Goal: Task Accomplishment & Management: Complete application form

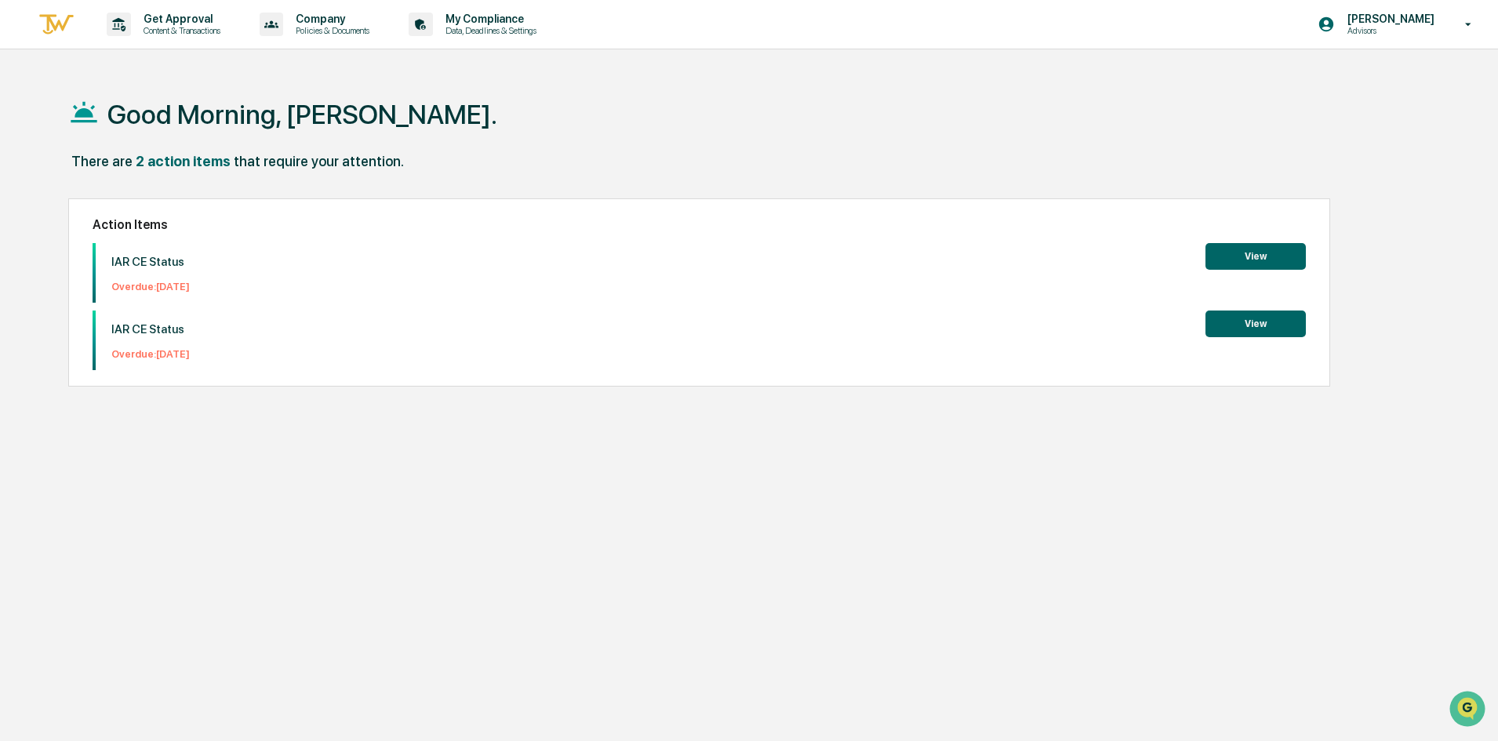
click at [1251, 324] on button "View" at bounding box center [1255, 324] width 100 height 27
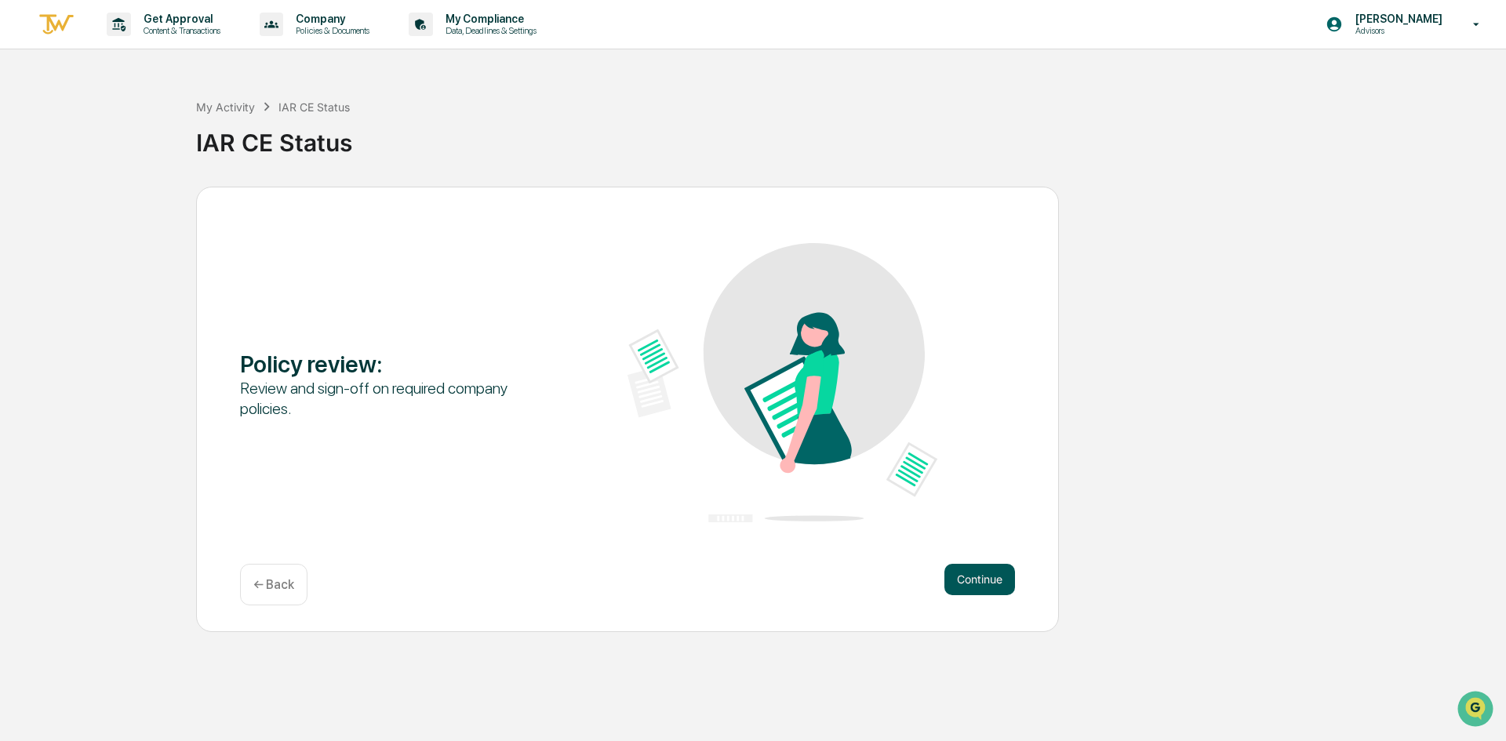
click at [981, 580] on button "Continue" at bounding box center [979, 579] width 71 height 31
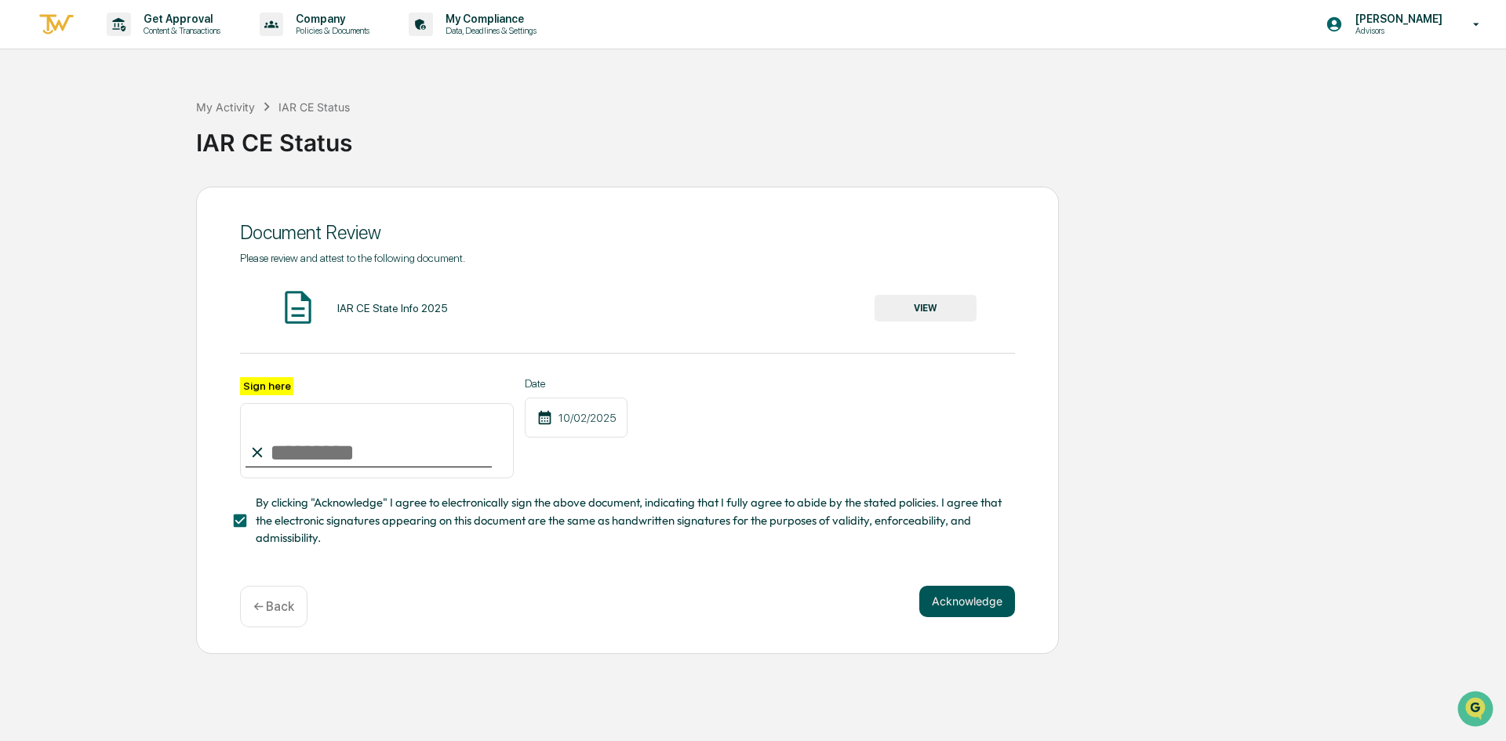
click at [954, 607] on button "Acknowledge" at bounding box center [967, 601] width 96 height 31
click at [300, 457] on input "Sign here" at bounding box center [377, 440] width 274 height 75
type input "**********"
click at [950, 629] on button "Acknowledge" at bounding box center [967, 620] width 96 height 31
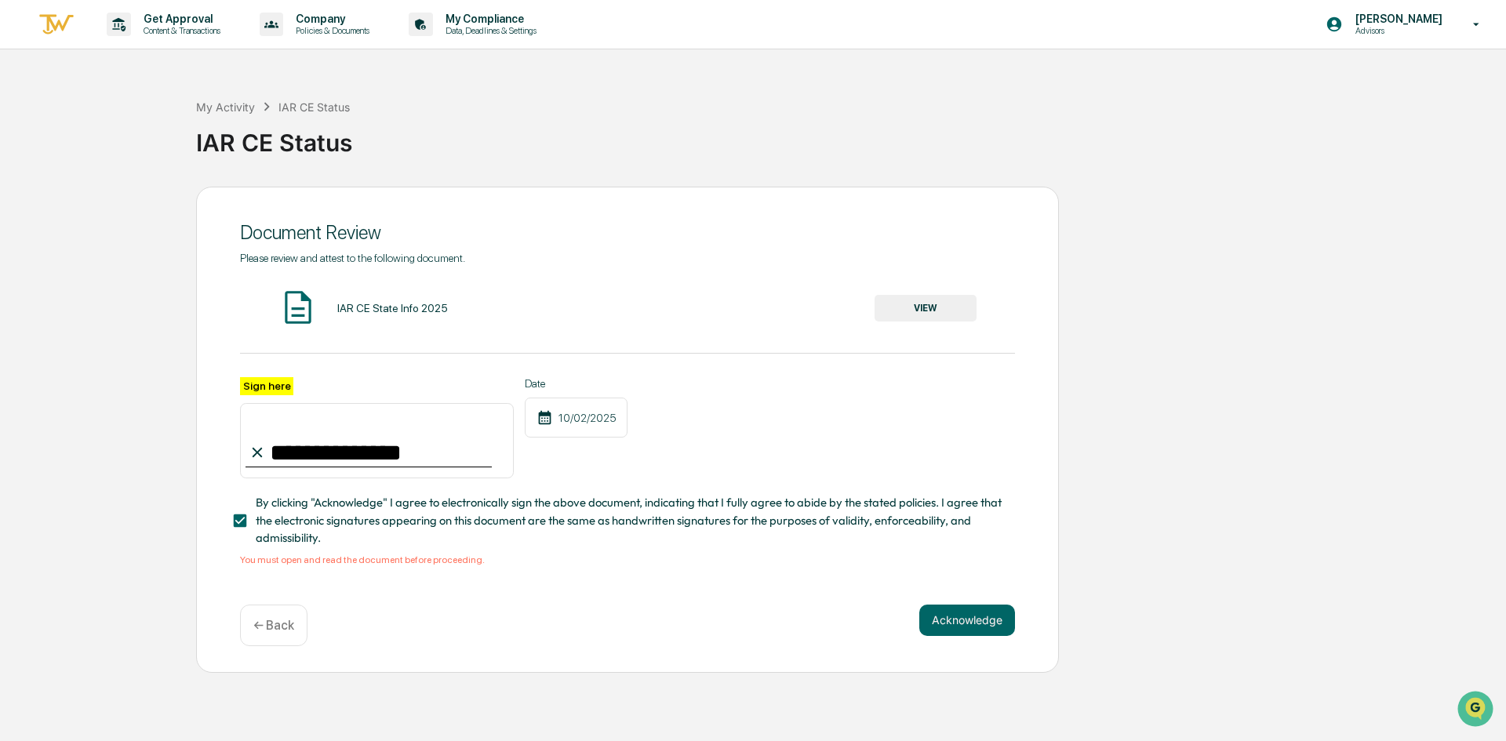
click at [914, 314] on button "VIEW" at bounding box center [925, 308] width 102 height 27
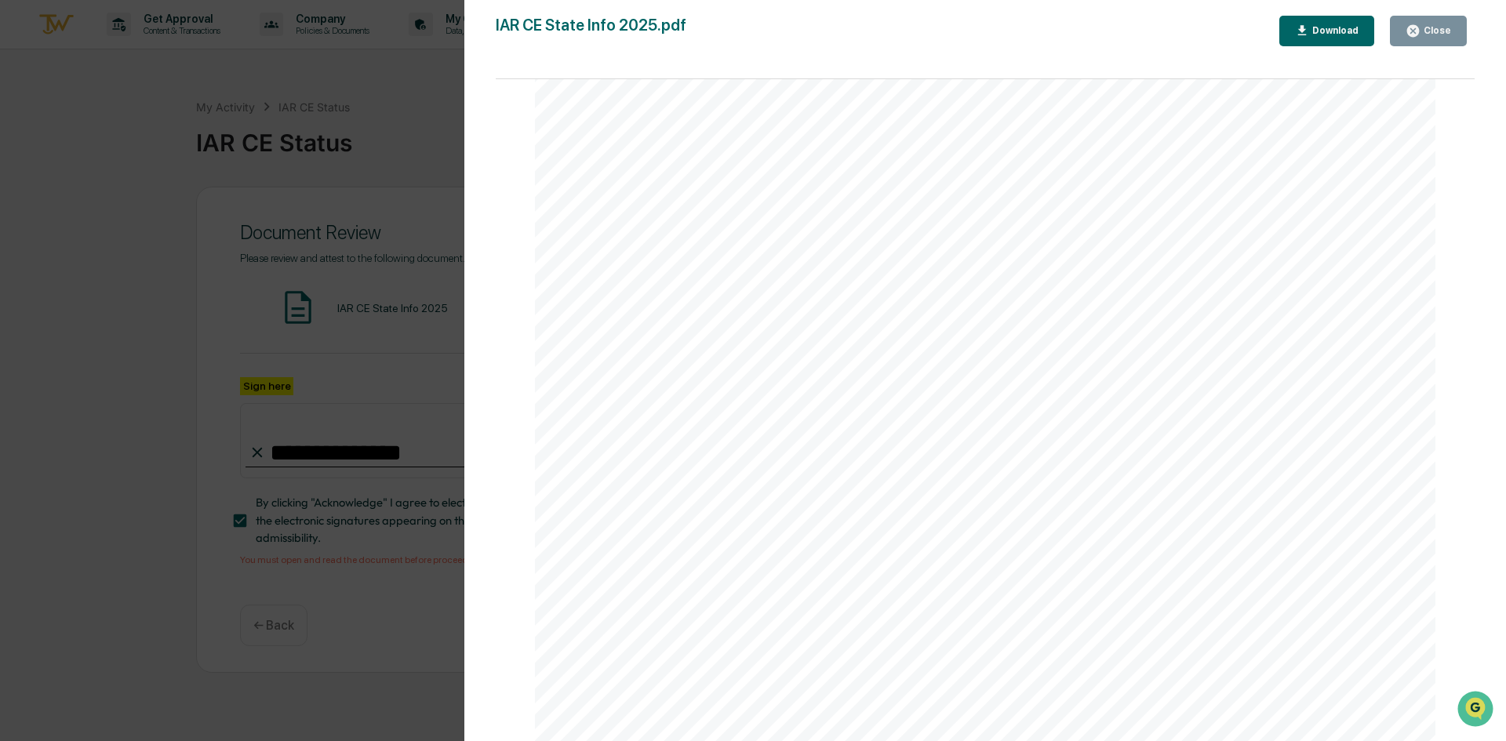
scroll to position [2208, 0]
drag, startPoint x: 1426, startPoint y: 33, endPoint x: 1163, endPoint y: 327, distance: 394.3
click at [1426, 33] on div "Close" at bounding box center [1435, 30] width 31 height 11
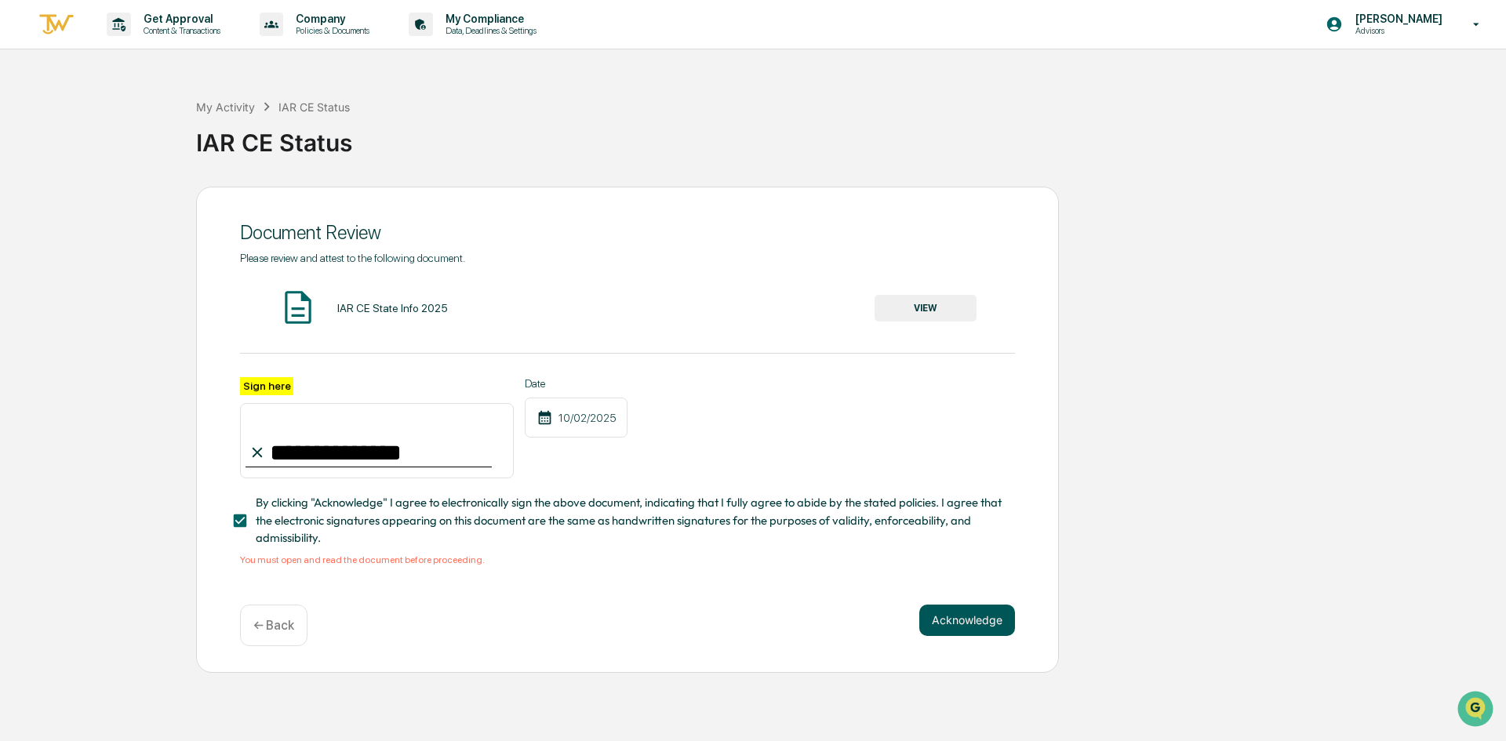
click at [959, 626] on button "Acknowledge" at bounding box center [967, 620] width 96 height 31
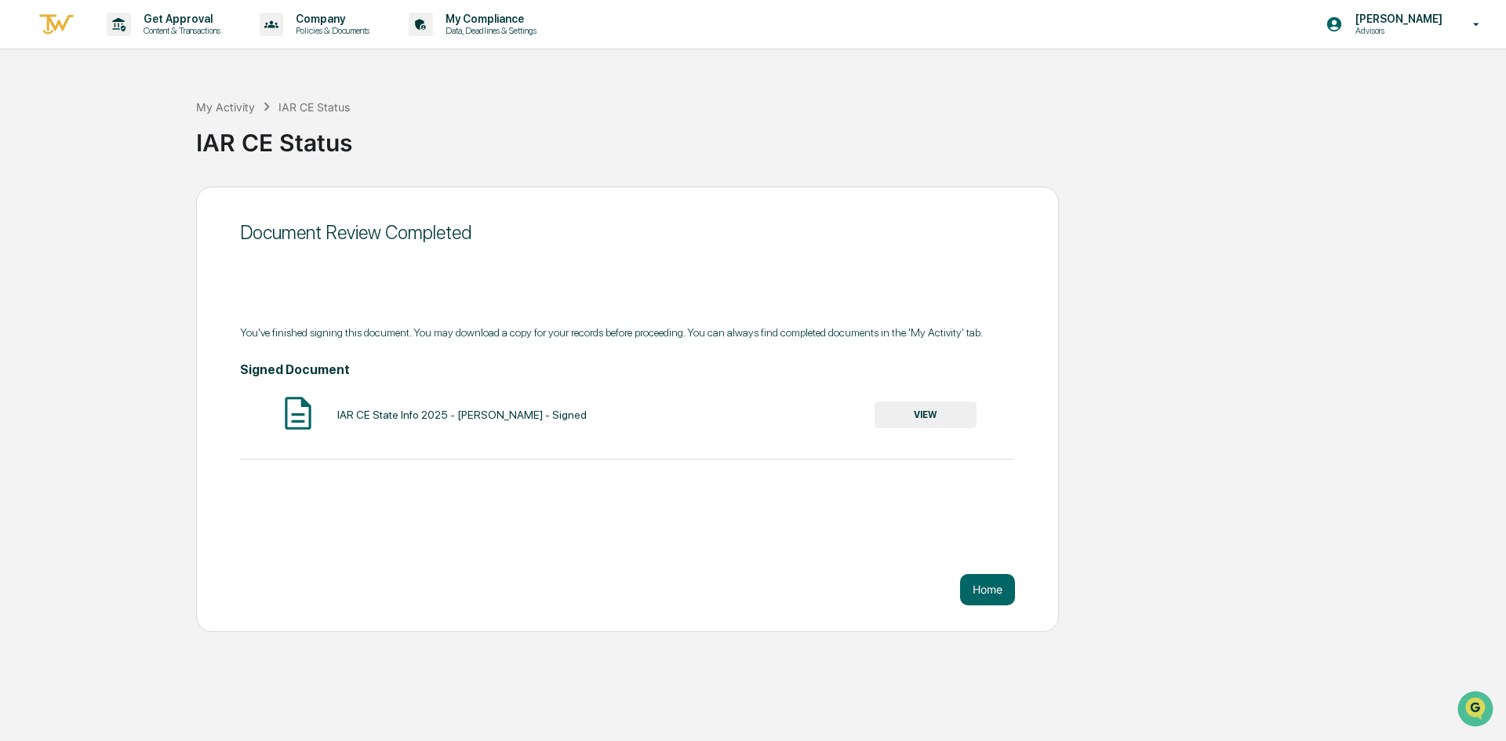
click at [906, 414] on button "VIEW" at bounding box center [925, 414] width 102 height 27
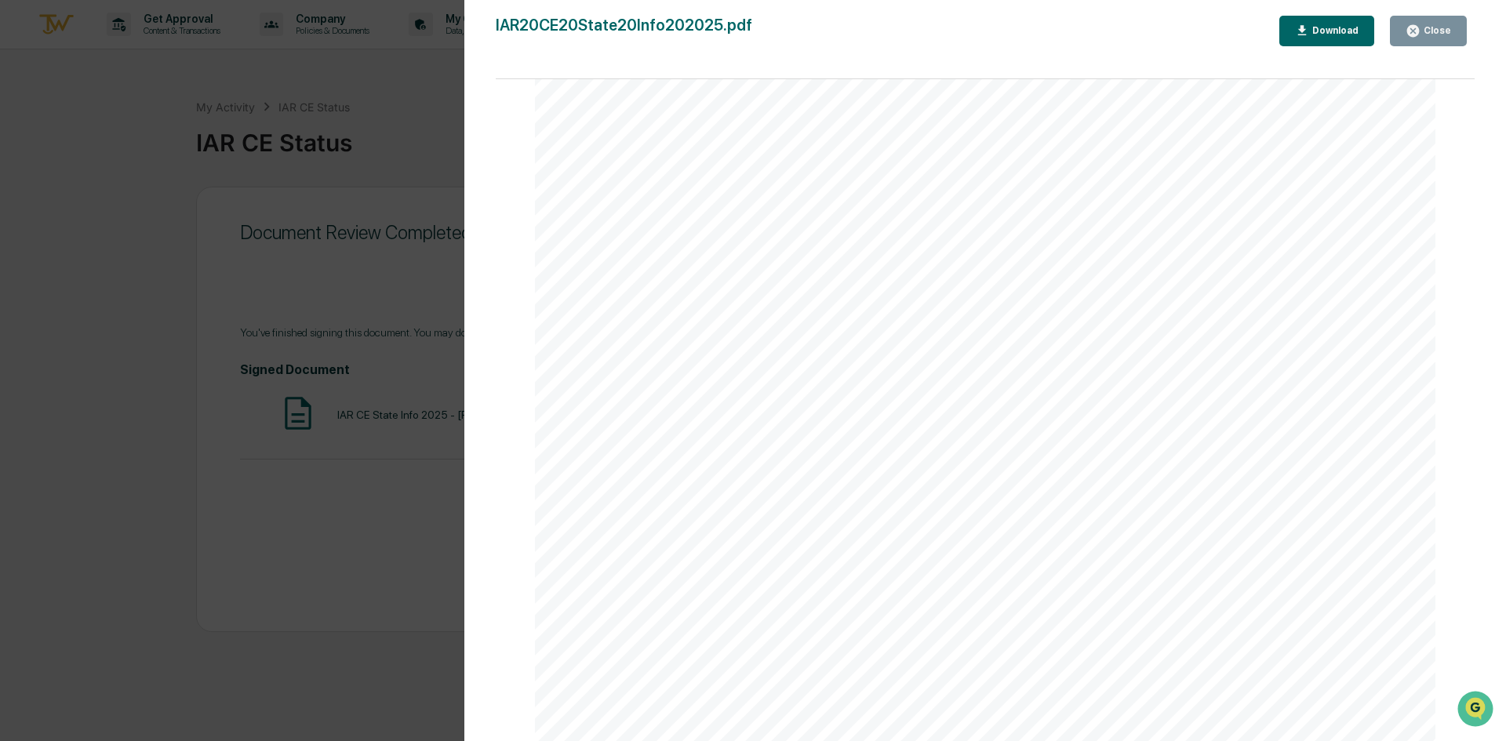
scroll to position [3424, 0]
